Goal: Task Accomplishment & Management: Complete application form

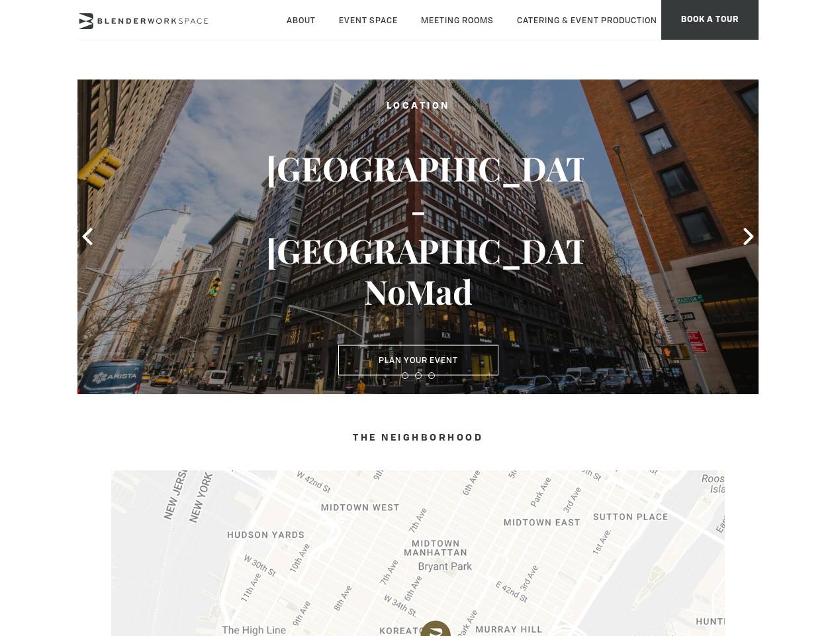
type div "[DATE]"
click at [87, 236] on icon at bounding box center [87, 236] width 17 height 17
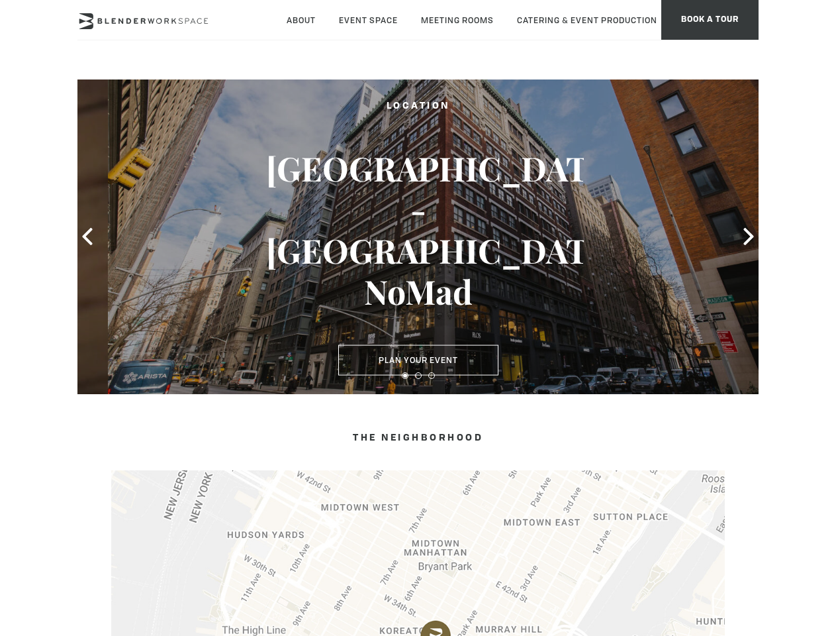
click at [749, 236] on icon at bounding box center [748, 236] width 17 height 17
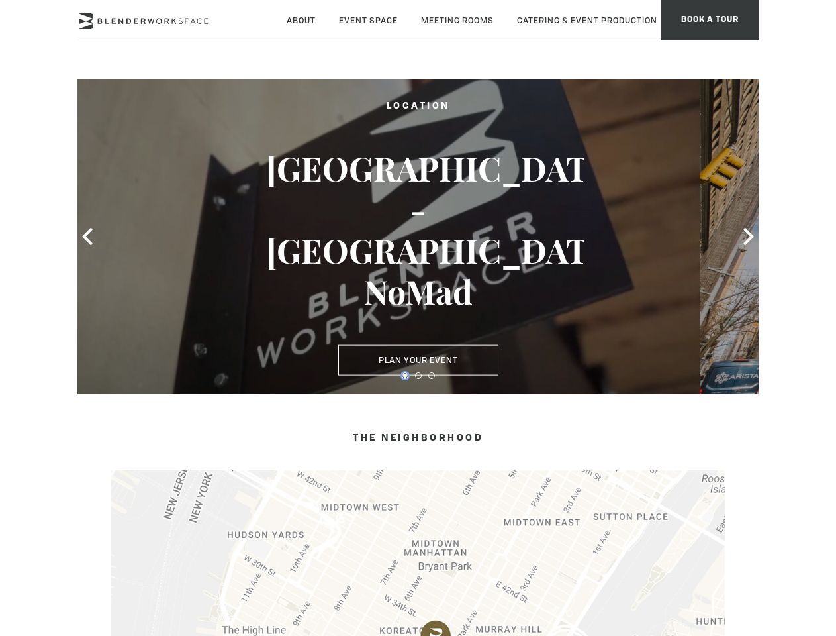
click at [405, 375] on button at bounding box center [405, 375] width 7 height 7
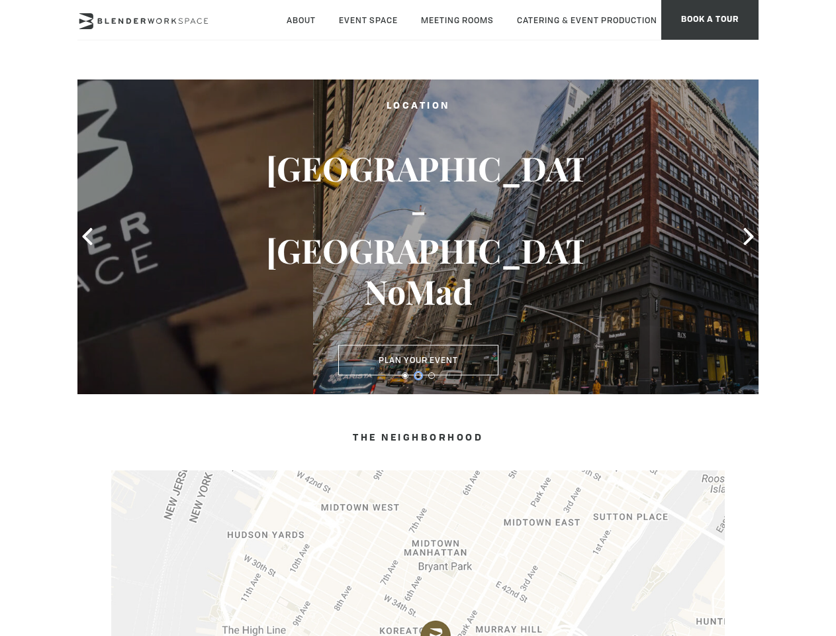
click at [418, 375] on button at bounding box center [418, 375] width 7 height 7
click at [432, 375] on button at bounding box center [431, 375] width 7 height 7
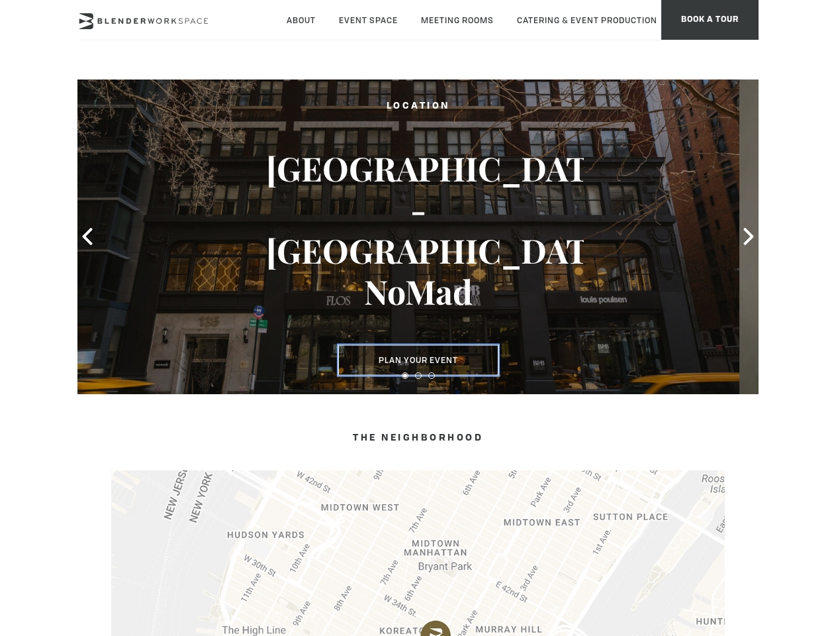
click at [418, 360] on button "Plan Your Event" at bounding box center [418, 360] width 160 height 30
